Goal: Task Accomplishment & Management: Use online tool/utility

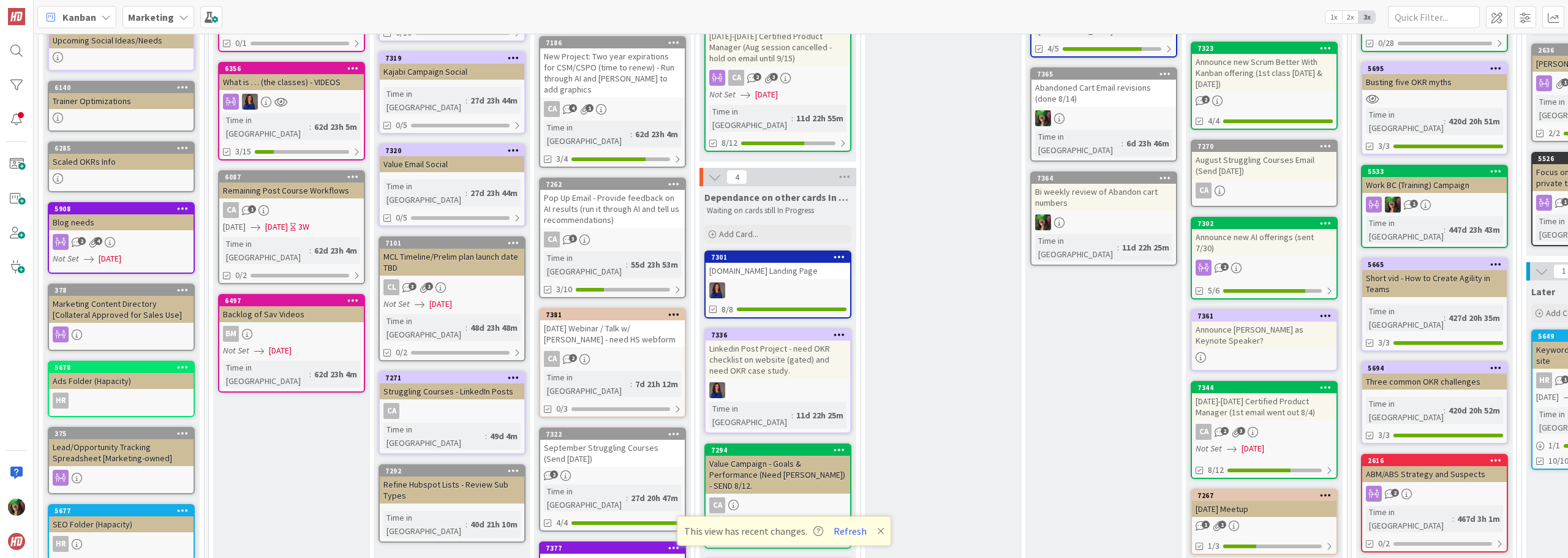
scroll to position [429, 0]
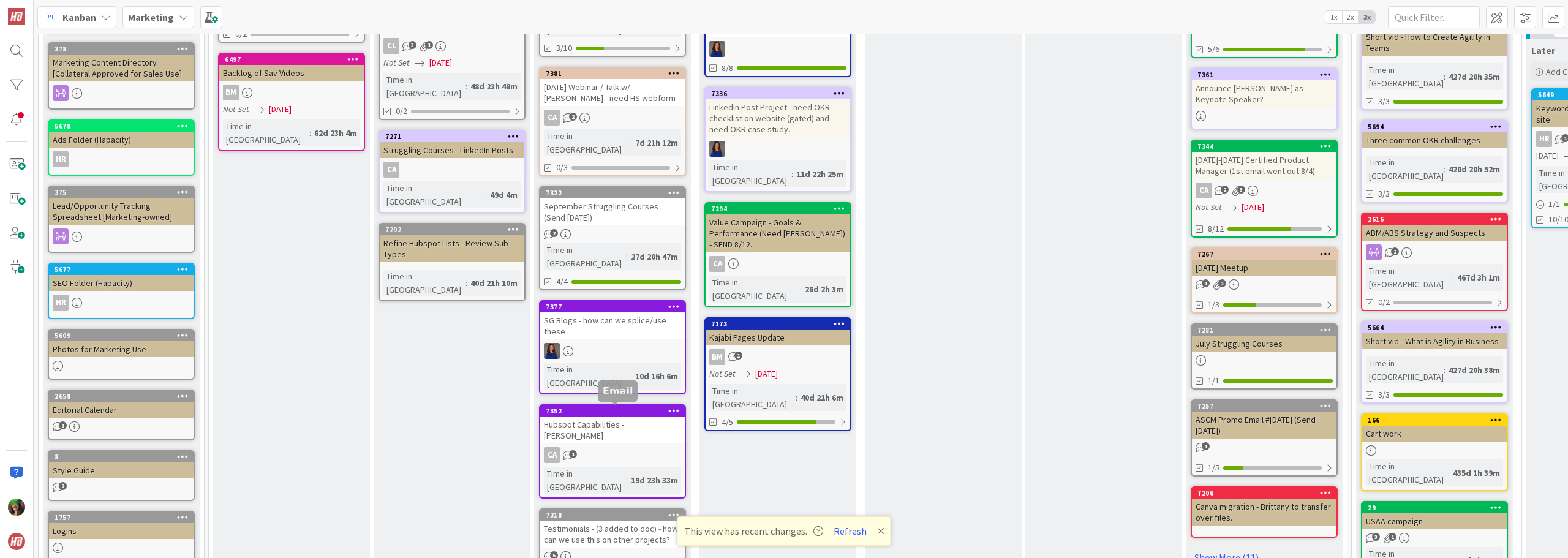
click at [593, 551] on div "5" at bounding box center [613, 556] width 145 height 11
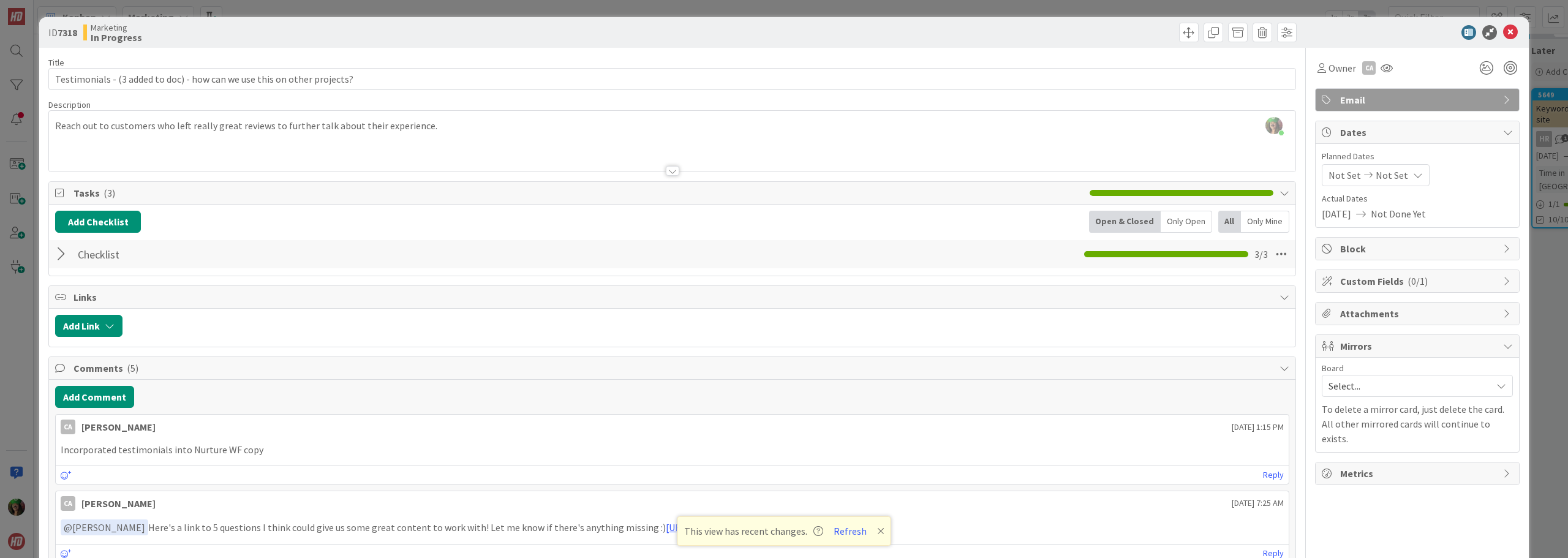
click at [1366, 275] on span "Custom Fields ( 0/1 )" at bounding box center [1418, 281] width 157 height 14
click at [1404, 348] on span "Attachments" at bounding box center [1418, 353] width 157 height 14
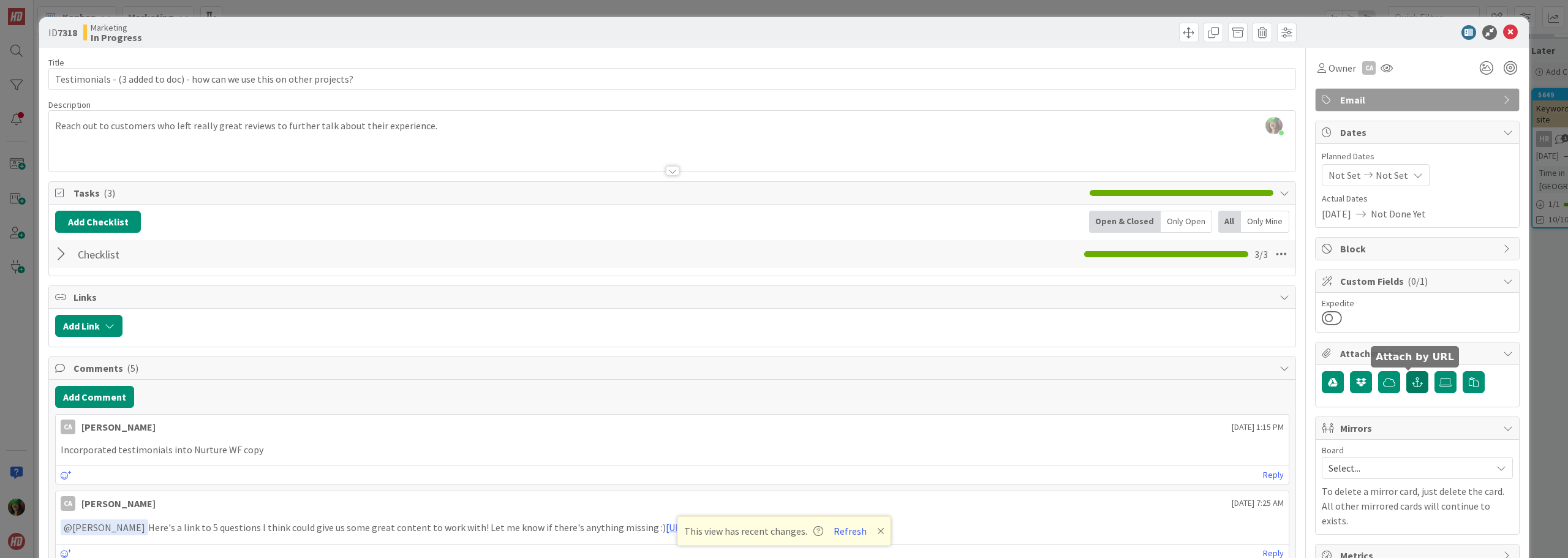
click at [1413, 382] on icon "button" at bounding box center [1417, 382] width 11 height 10
click at [1389, 435] on input "text" at bounding box center [1417, 437] width 191 height 22
paste input "[URL][DOMAIN_NAME]"
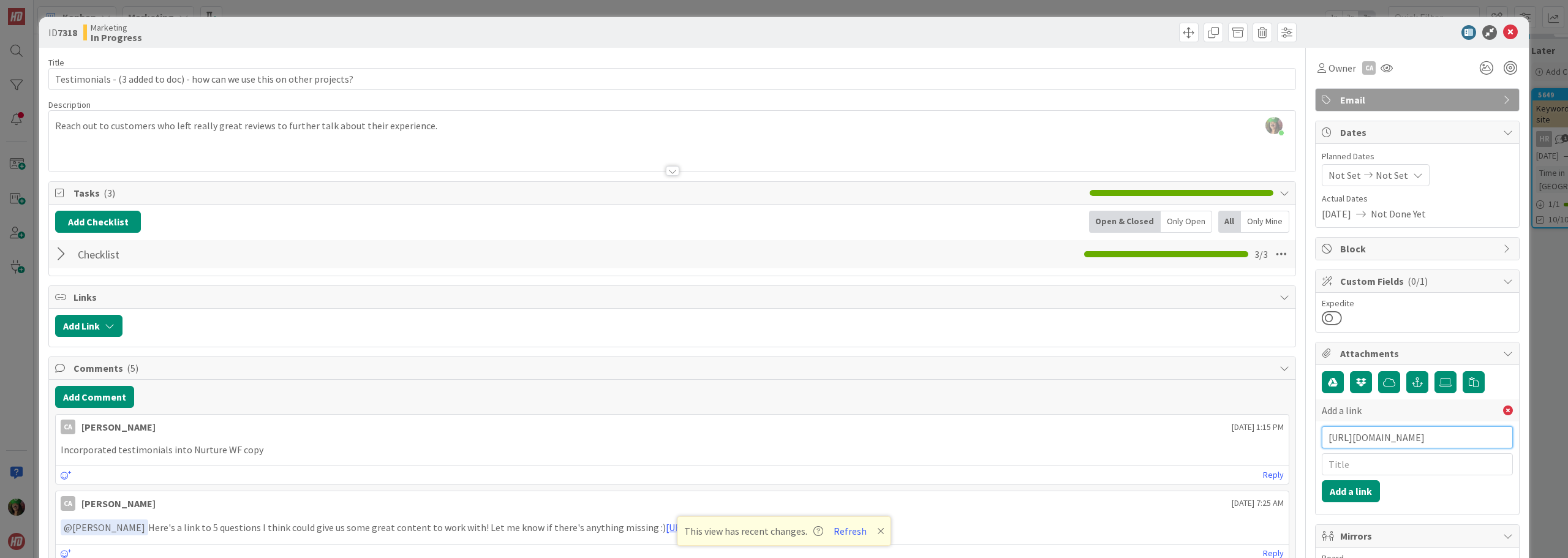
type input "[URL][DOMAIN_NAME]"
click at [1326, 460] on input "text" at bounding box center [1417, 464] width 191 height 22
type input "Testimonials"
click at [1327, 488] on button "Add a link" at bounding box center [1351, 491] width 58 height 22
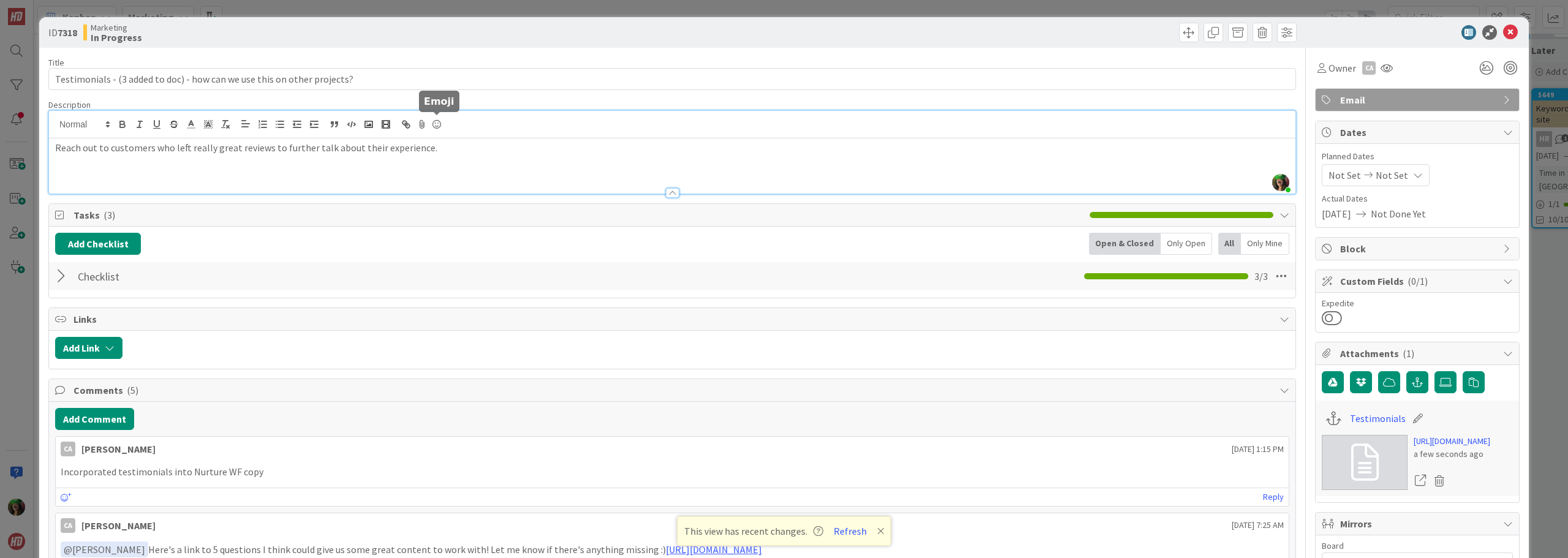
click at [440, 123] on div "[PERSON_NAME] just joined Reach out to customers who left really great reviews …" at bounding box center [672, 151] width 1247 height 83
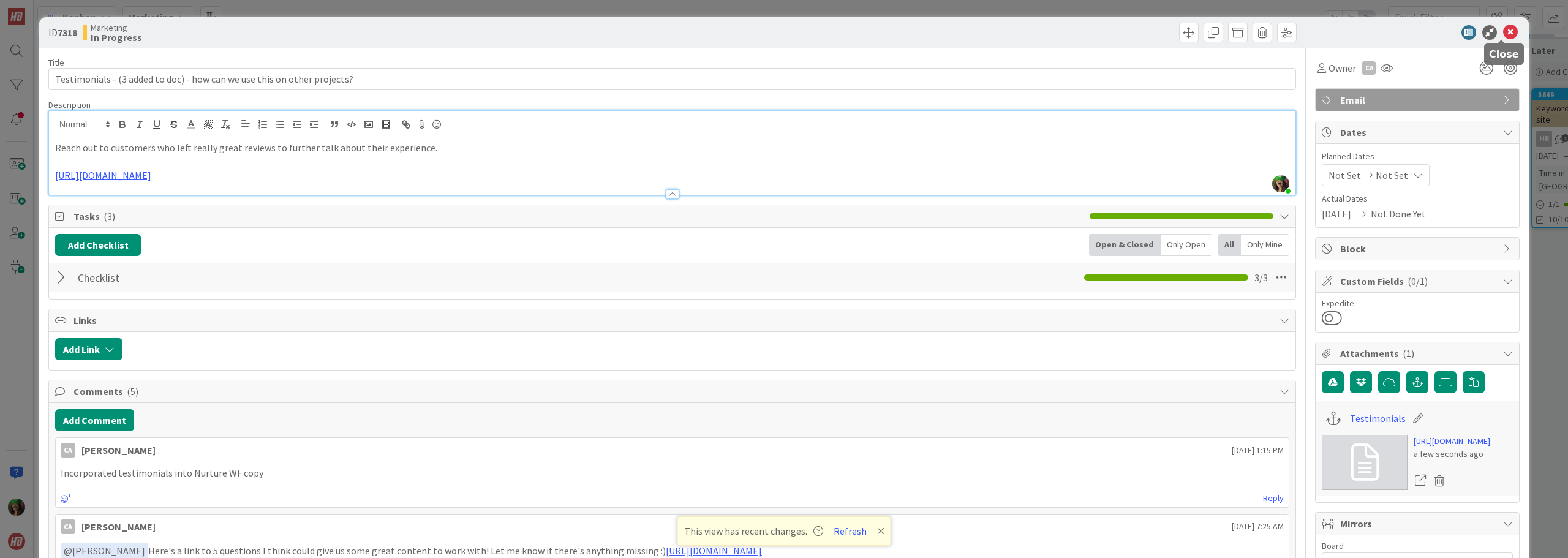
click at [1504, 33] on icon at bounding box center [1510, 32] width 14 height 14
